Goal: Information Seeking & Learning: Check status

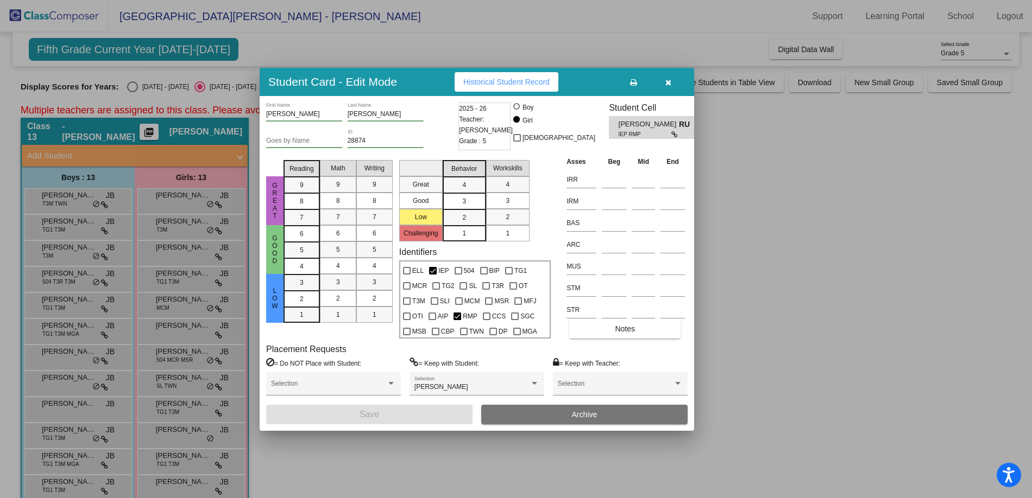
scroll to position [511, 0]
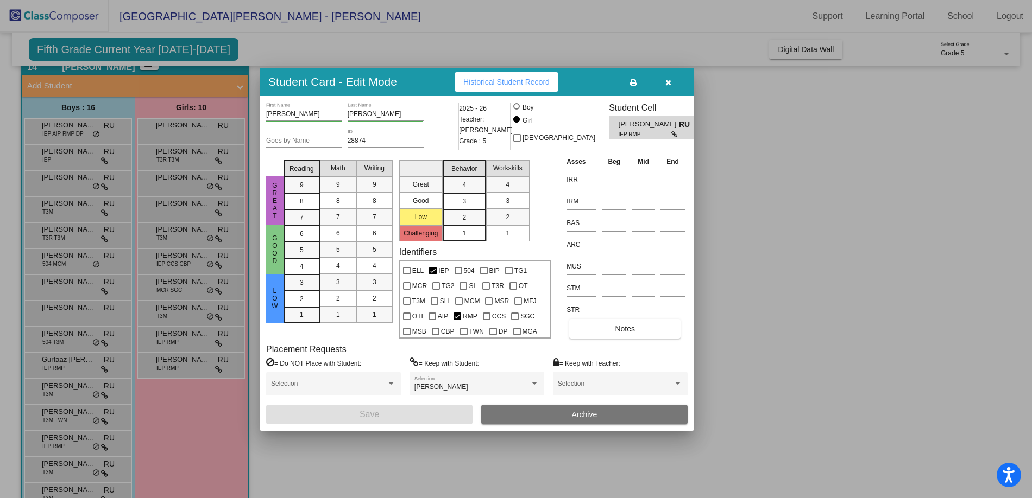
click at [668, 79] on icon "button" at bounding box center [668, 83] width 6 height 8
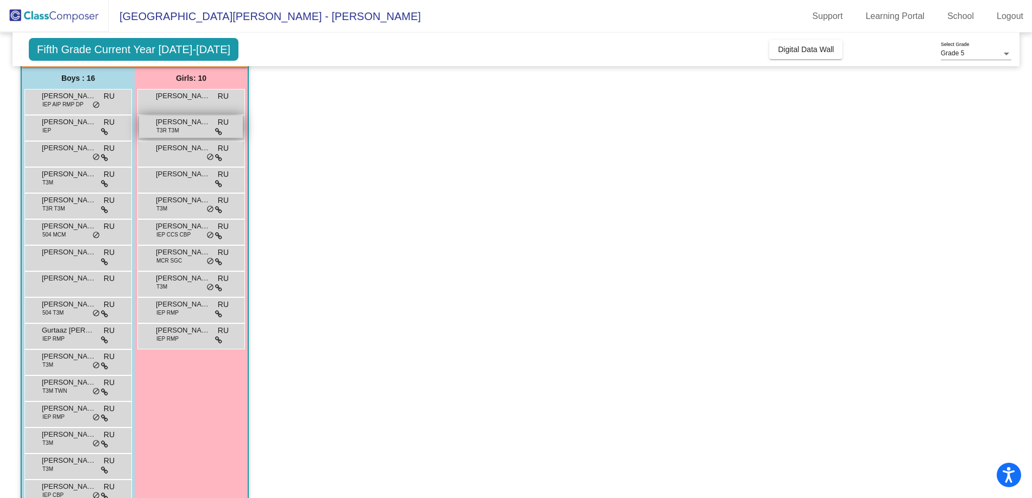
scroll to position [543, 0]
click at [185, 124] on span "[PERSON_NAME]" at bounding box center [183, 120] width 54 height 11
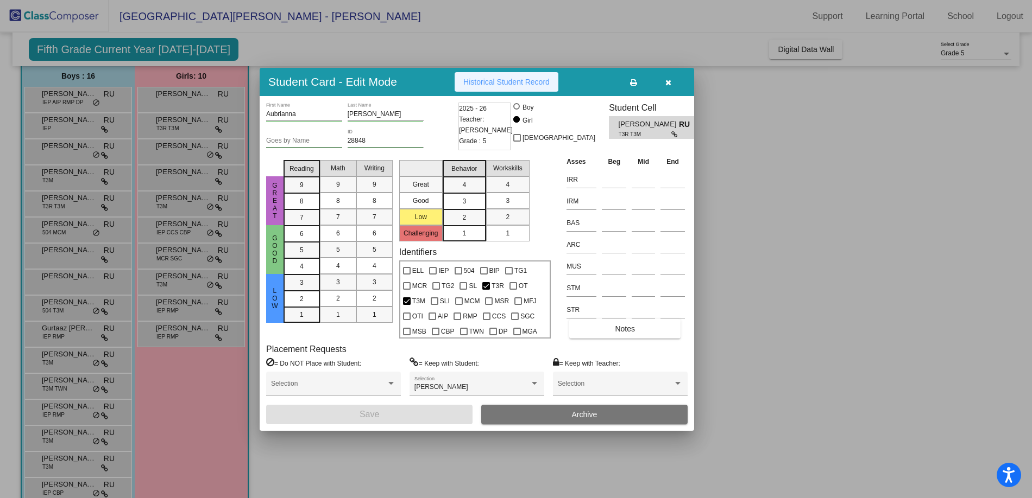
click at [474, 83] on span "Historical Student Record" at bounding box center [506, 82] width 86 height 9
click at [666, 76] on button "button" at bounding box center [667, 82] width 35 height 20
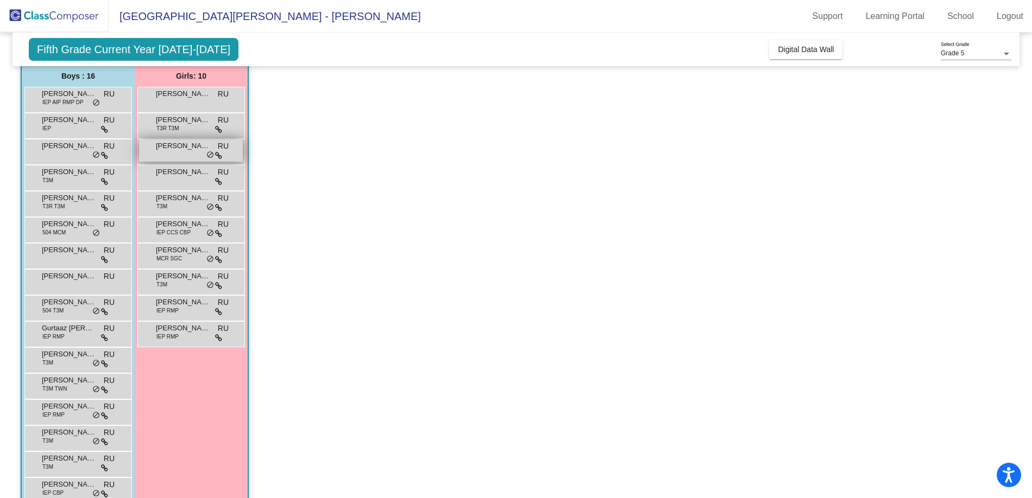
click at [183, 150] on span "[PERSON_NAME]" at bounding box center [183, 146] width 54 height 11
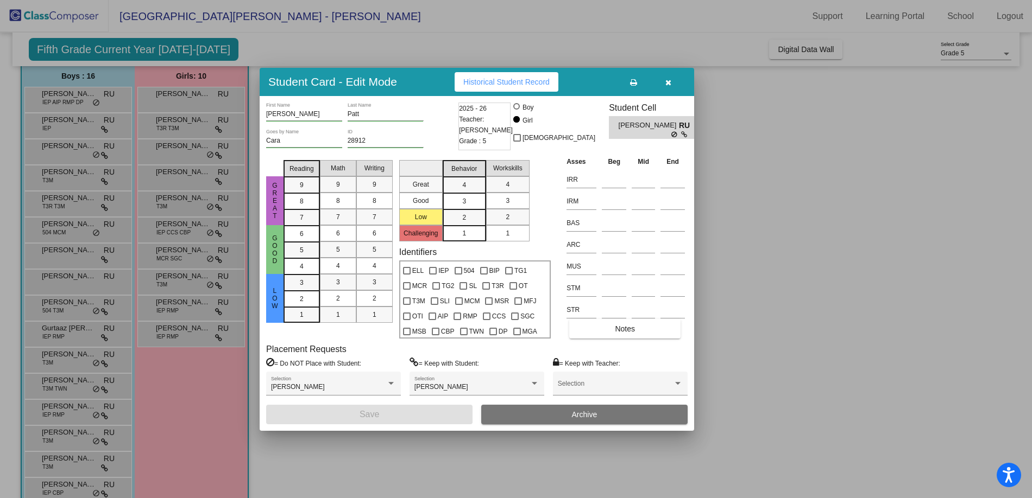
click at [483, 79] on span "Historical Student Record" at bounding box center [506, 82] width 86 height 9
click at [669, 80] on icon "button" at bounding box center [668, 83] width 6 height 8
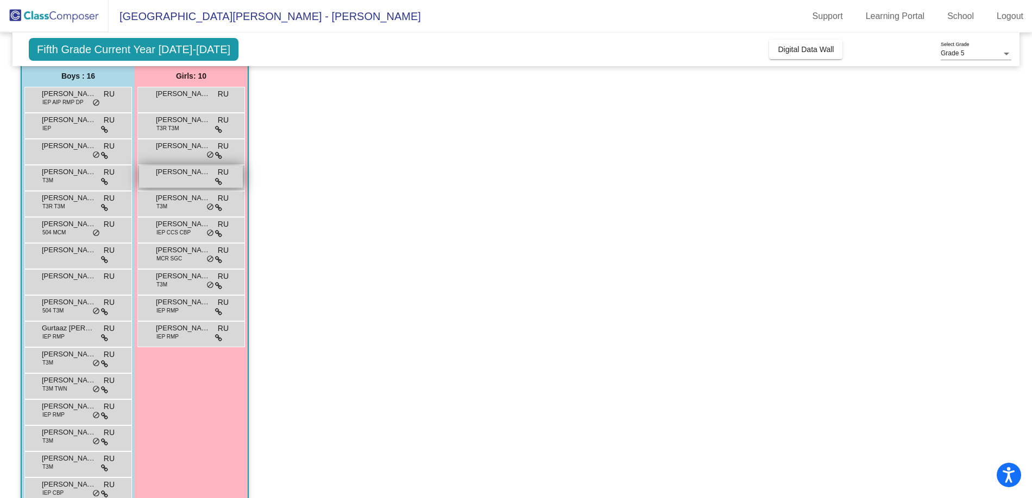
click at [165, 175] on span "[PERSON_NAME]" at bounding box center [183, 172] width 54 height 11
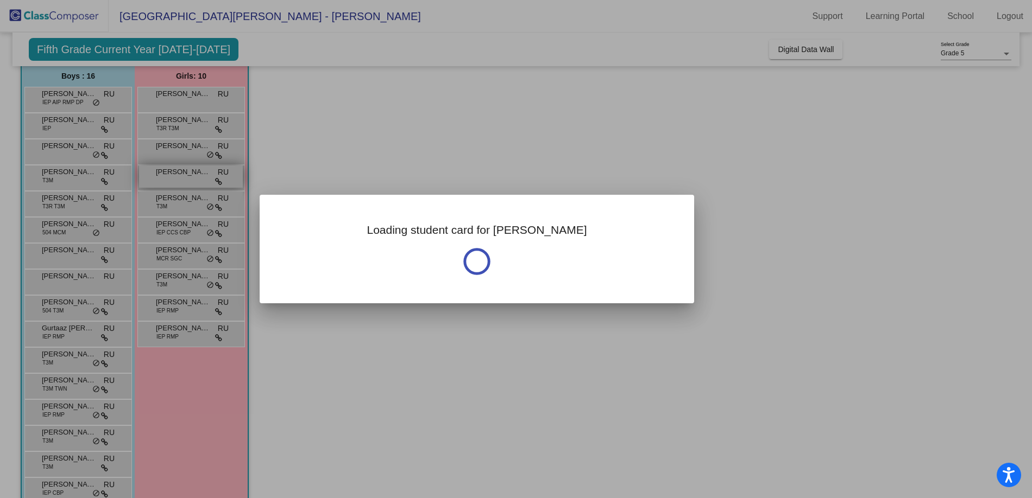
click at [165, 175] on div at bounding box center [516, 249] width 1032 height 498
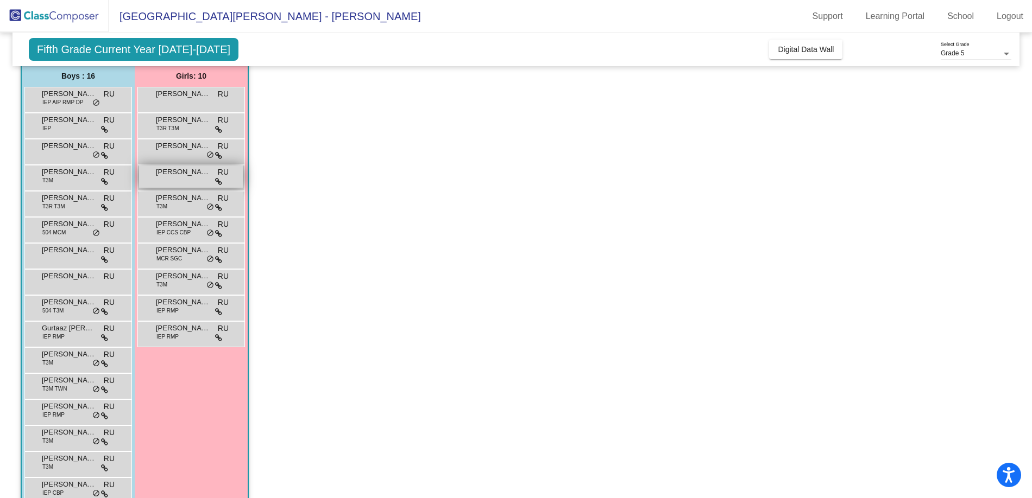
click at [160, 172] on span "[PERSON_NAME]" at bounding box center [183, 172] width 54 height 11
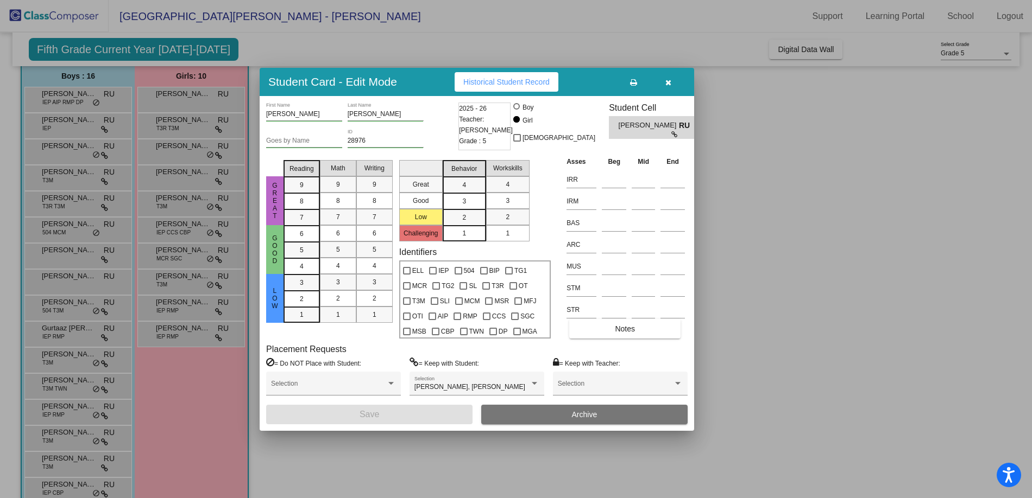
click at [479, 81] on span "Historical Student Record" at bounding box center [506, 82] width 86 height 9
click at [668, 78] on span "button" at bounding box center [668, 82] width 6 height 9
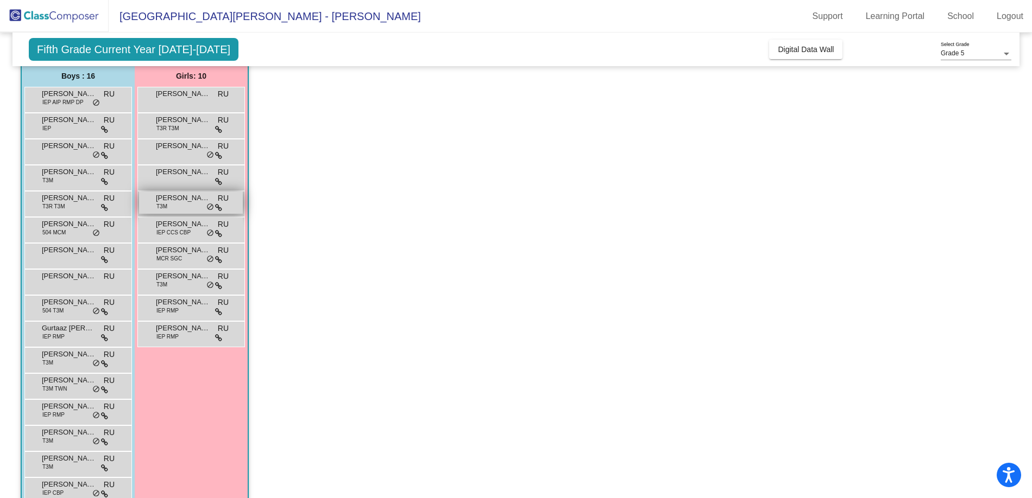
click at [185, 203] on span "[PERSON_NAME]" at bounding box center [183, 198] width 54 height 11
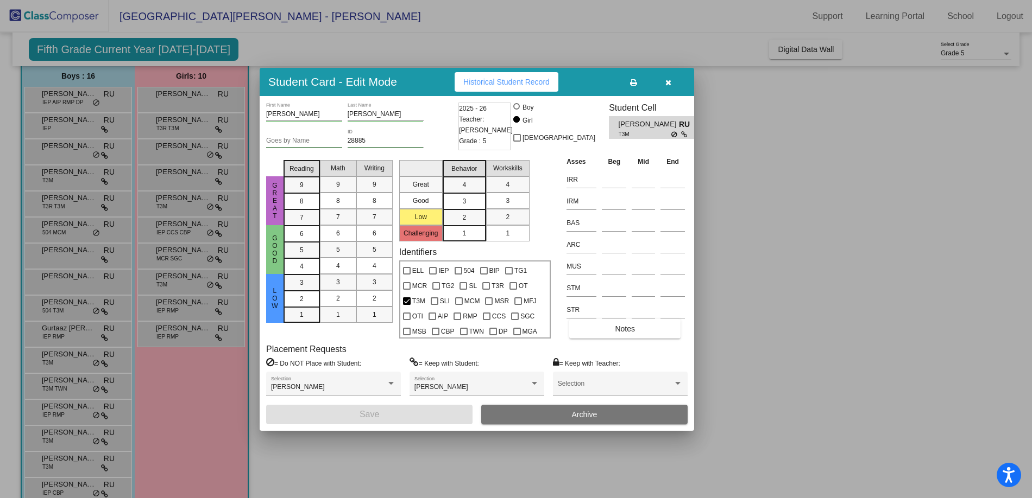
click at [502, 79] on span "Historical Student Record" at bounding box center [506, 82] width 86 height 9
click at [666, 80] on icon "button" at bounding box center [668, 83] width 6 height 8
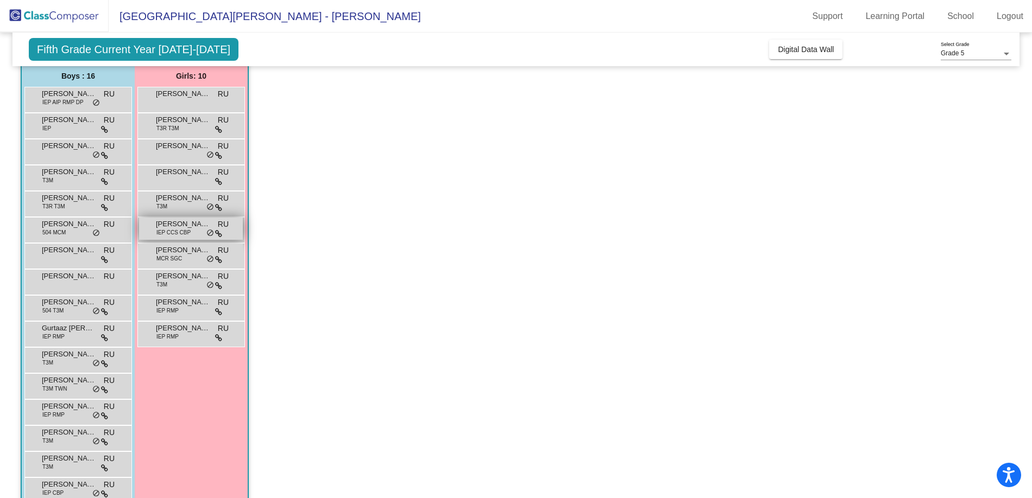
click at [181, 227] on span "[PERSON_NAME]" at bounding box center [183, 224] width 54 height 11
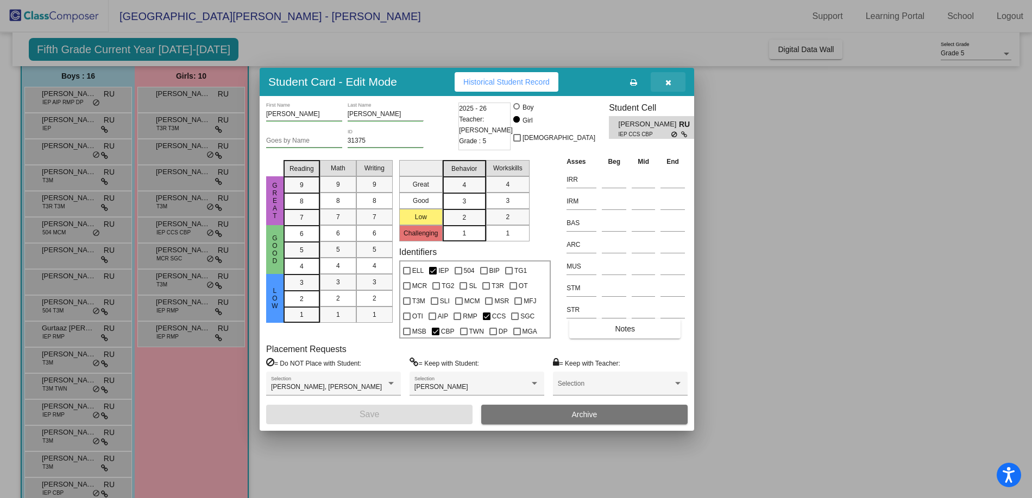
click at [667, 80] on icon "button" at bounding box center [668, 83] width 6 height 8
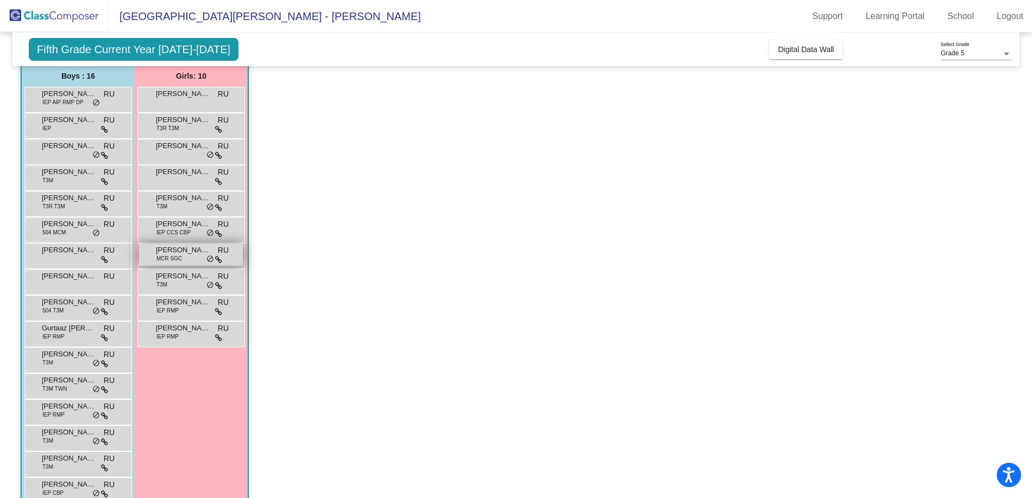
click at [195, 256] on div "[PERSON_NAME] MCR SGC RU lock do_not_disturb_alt" at bounding box center [191, 255] width 104 height 22
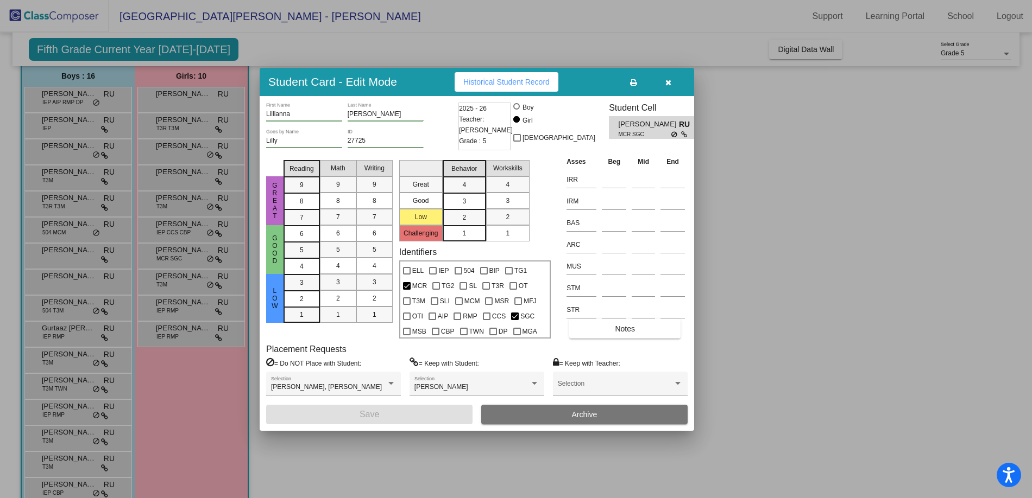
click at [666, 84] on icon "button" at bounding box center [668, 83] width 6 height 8
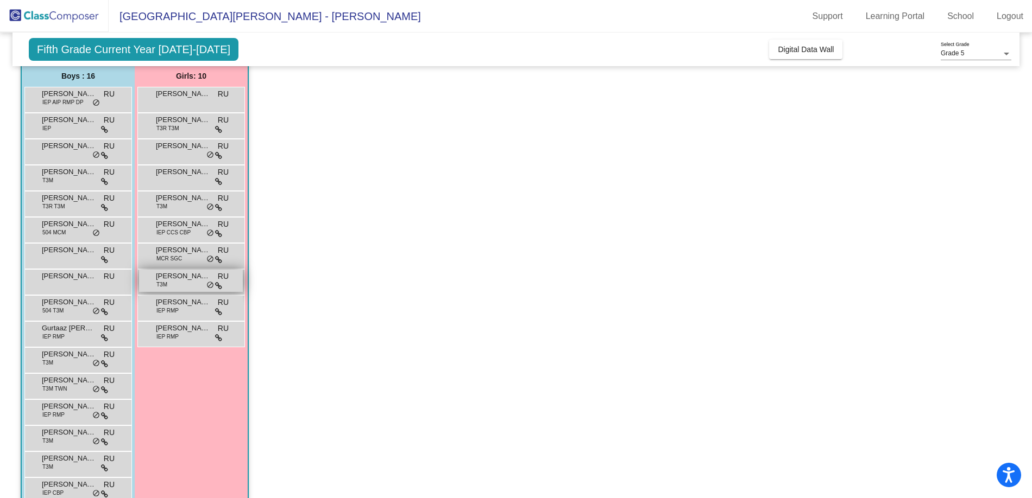
click at [186, 281] on span "[PERSON_NAME]" at bounding box center [183, 276] width 54 height 11
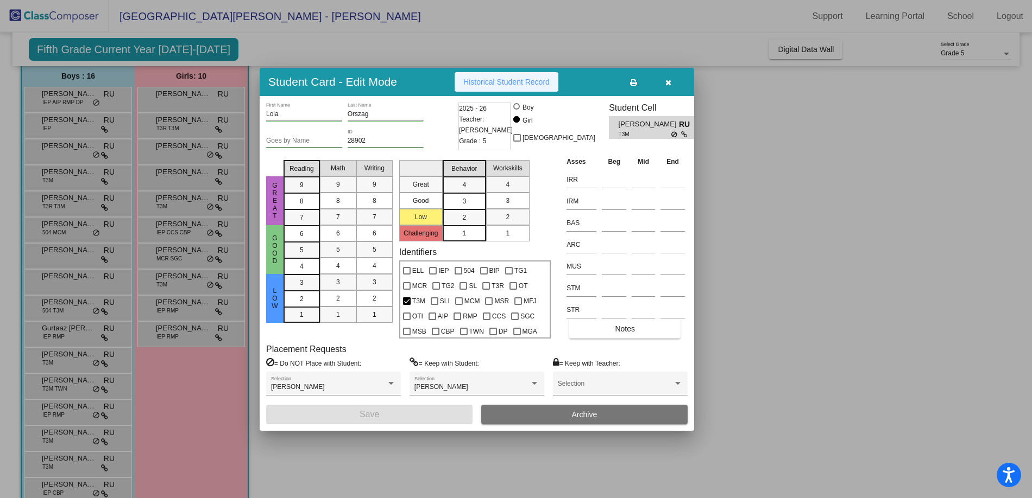
click at [535, 81] on span "Historical Student Record" at bounding box center [506, 82] width 86 height 9
click at [176, 431] on div at bounding box center [516, 249] width 1032 height 498
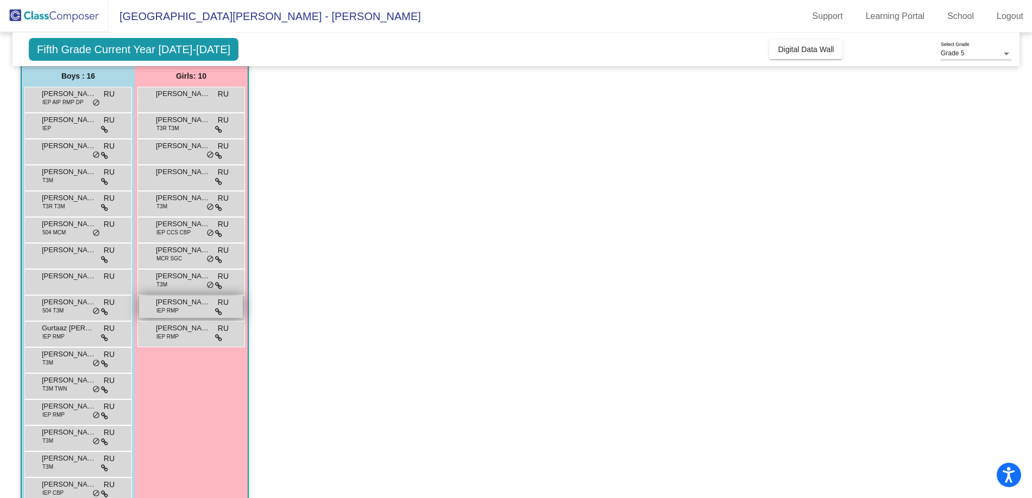
click at [188, 305] on span "[PERSON_NAME]" at bounding box center [183, 302] width 54 height 11
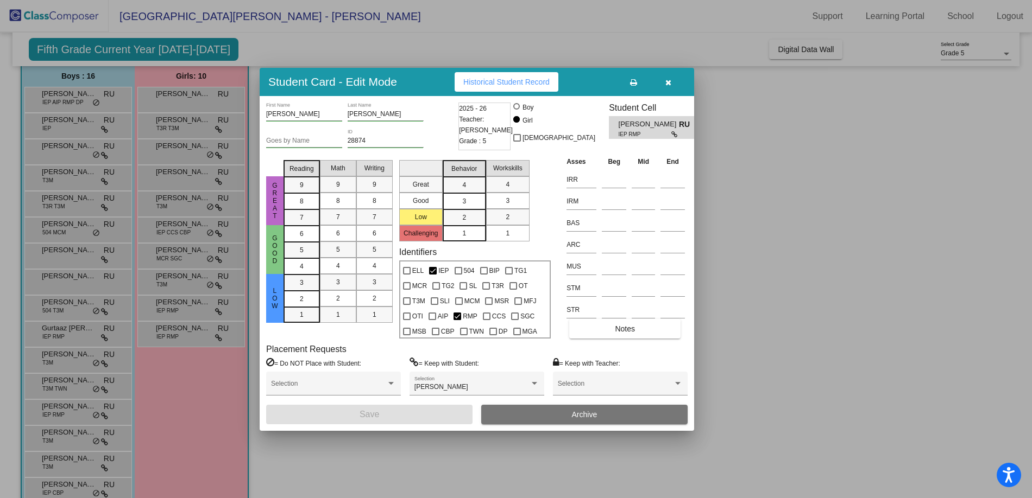
click at [672, 78] on button "button" at bounding box center [667, 82] width 35 height 20
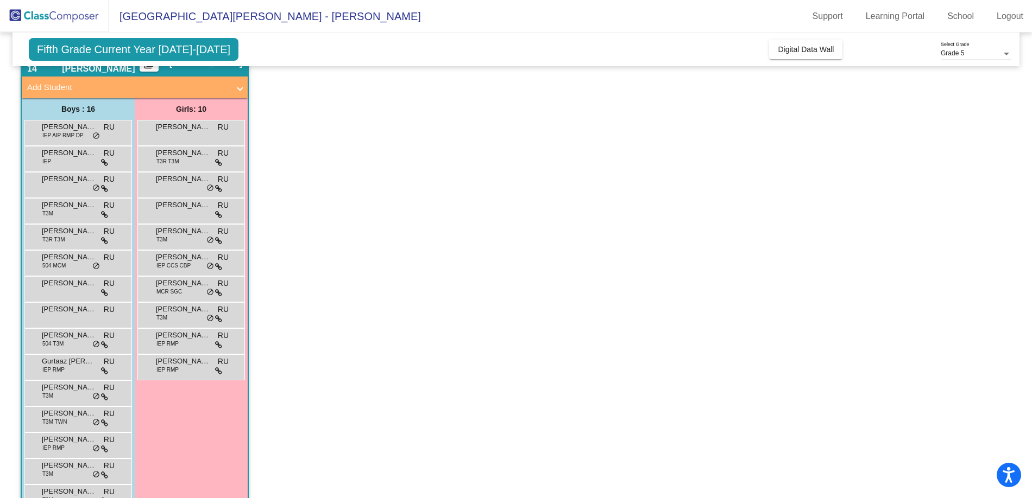
scroll to position [457, 0]
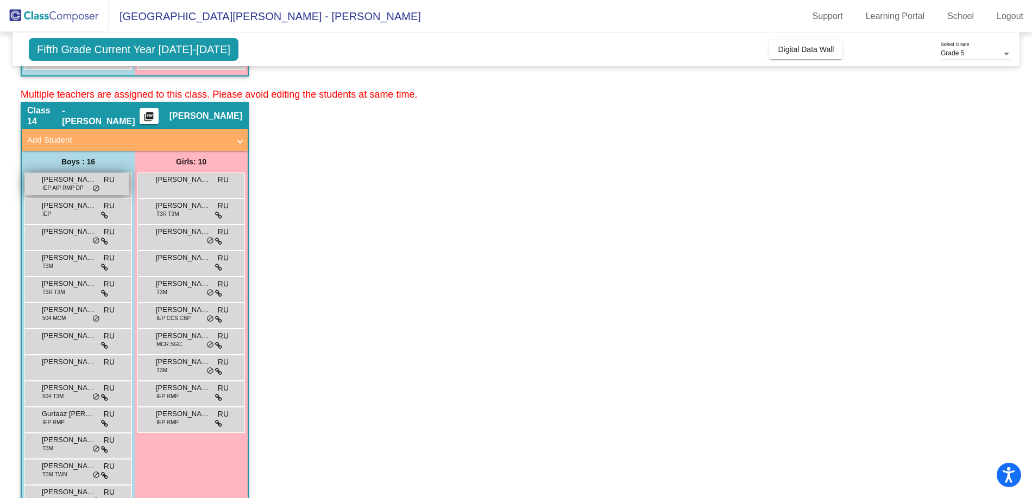
click at [67, 184] on span "IEP AIP RMP DP" at bounding box center [62, 188] width 41 height 8
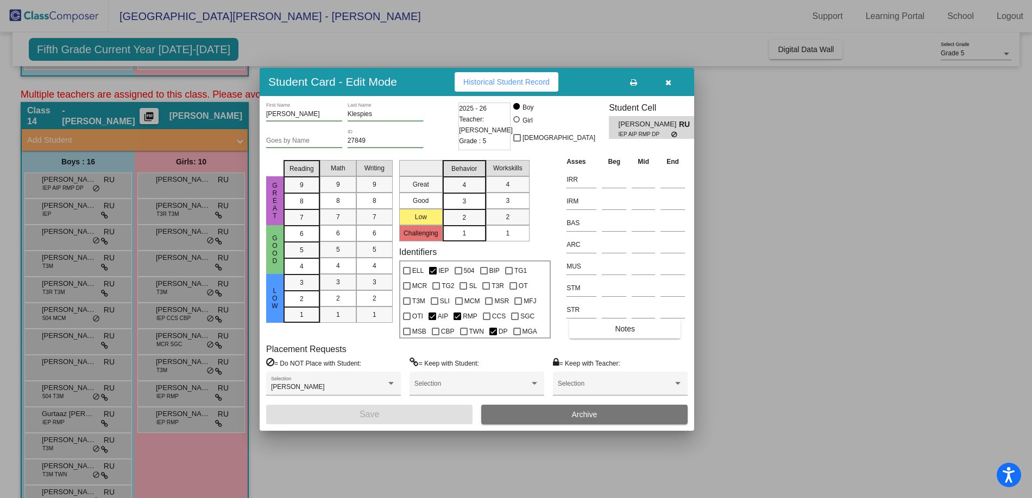
click at [507, 72] on button "Historical Student Record" at bounding box center [506, 82] width 104 height 20
click at [667, 83] on icon "button" at bounding box center [668, 83] width 6 height 8
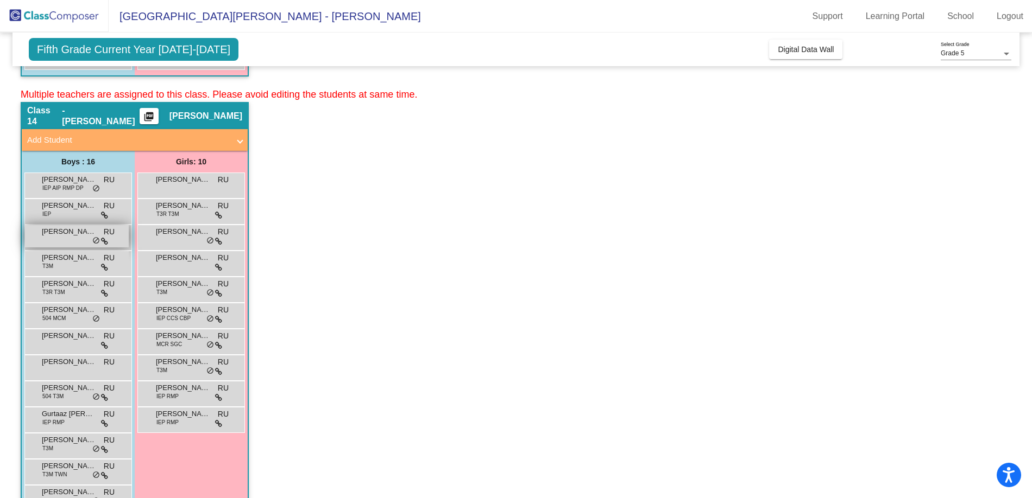
click at [75, 241] on div "[PERSON_NAME] Grey RU lock do_not_disturb_alt" at bounding box center [77, 236] width 104 height 22
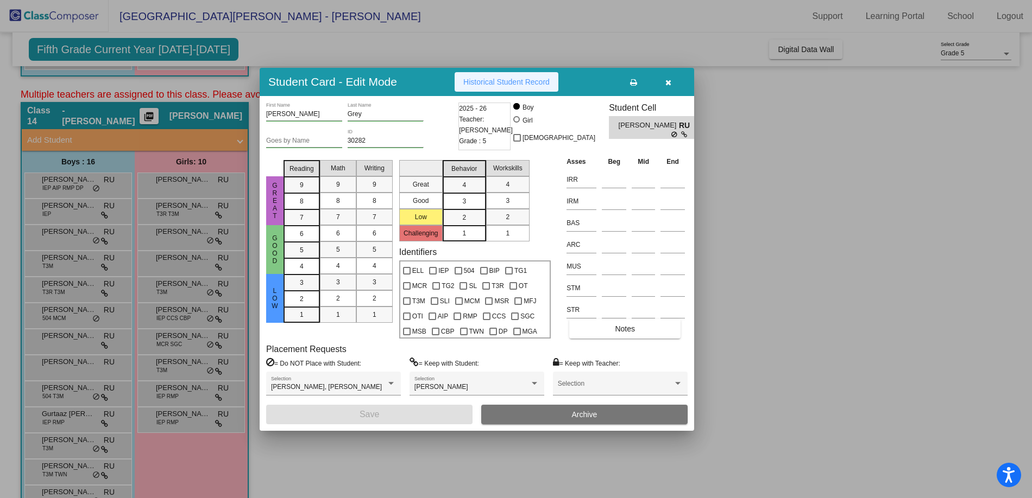
click at [492, 80] on span "Historical Student Record" at bounding box center [506, 82] width 86 height 9
click at [669, 81] on icon "button" at bounding box center [668, 83] width 6 height 8
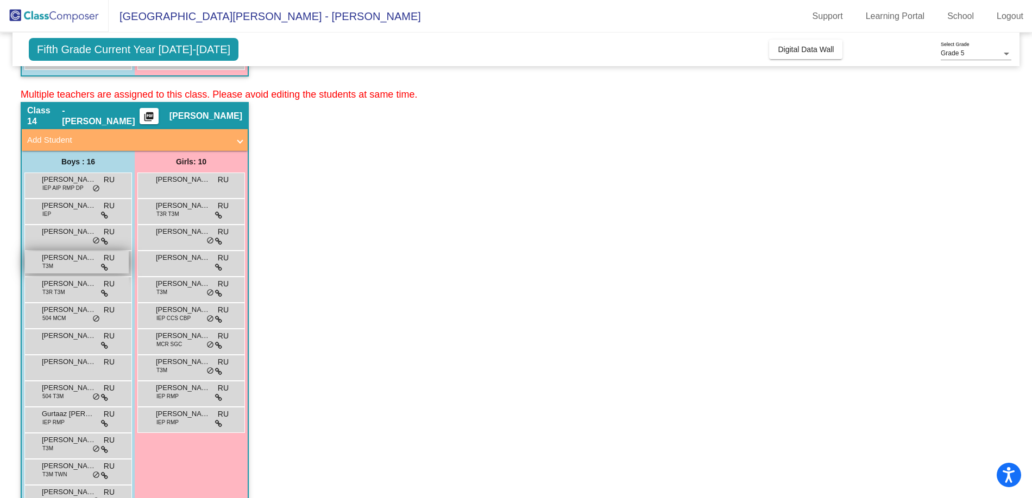
click at [75, 259] on span "[PERSON_NAME]" at bounding box center [69, 257] width 54 height 11
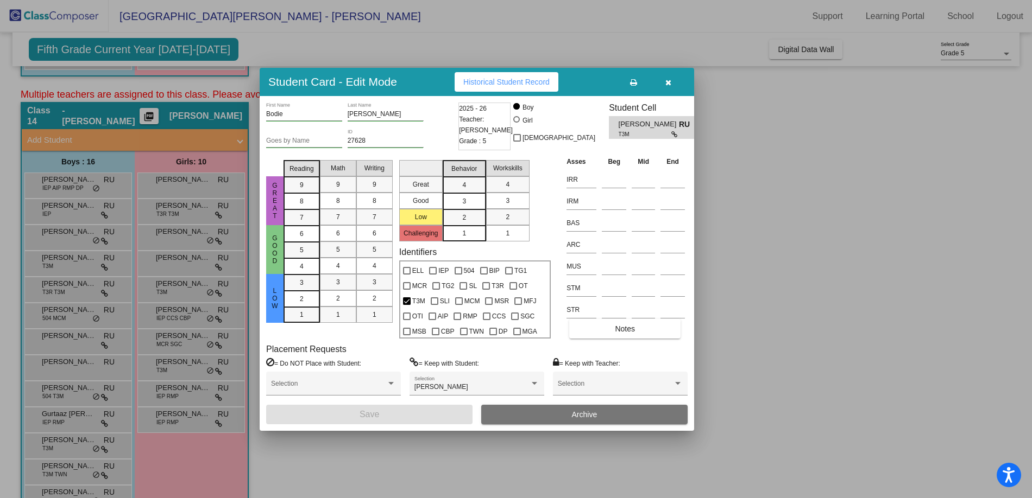
click at [506, 78] on span "Historical Student Record" at bounding box center [506, 82] width 86 height 9
